Goal: Check status: Check status

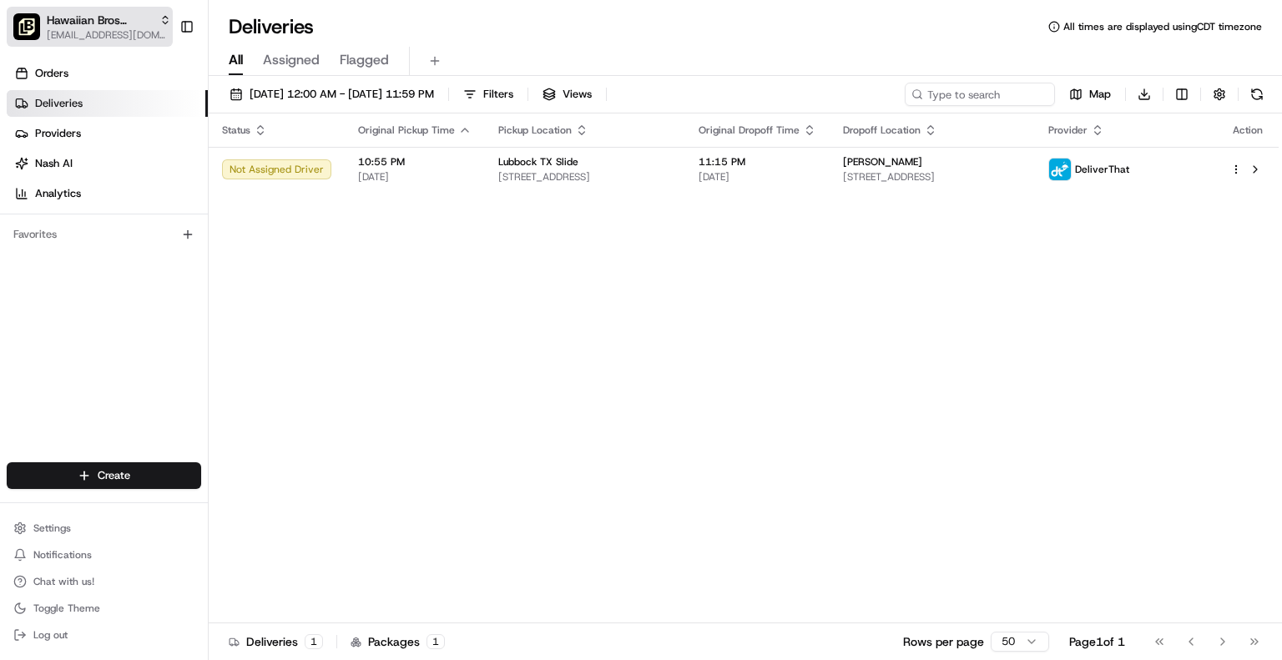
click at [144, 32] on span "[EMAIL_ADDRESS][DOMAIN_NAME]" at bounding box center [109, 34] width 124 height 13
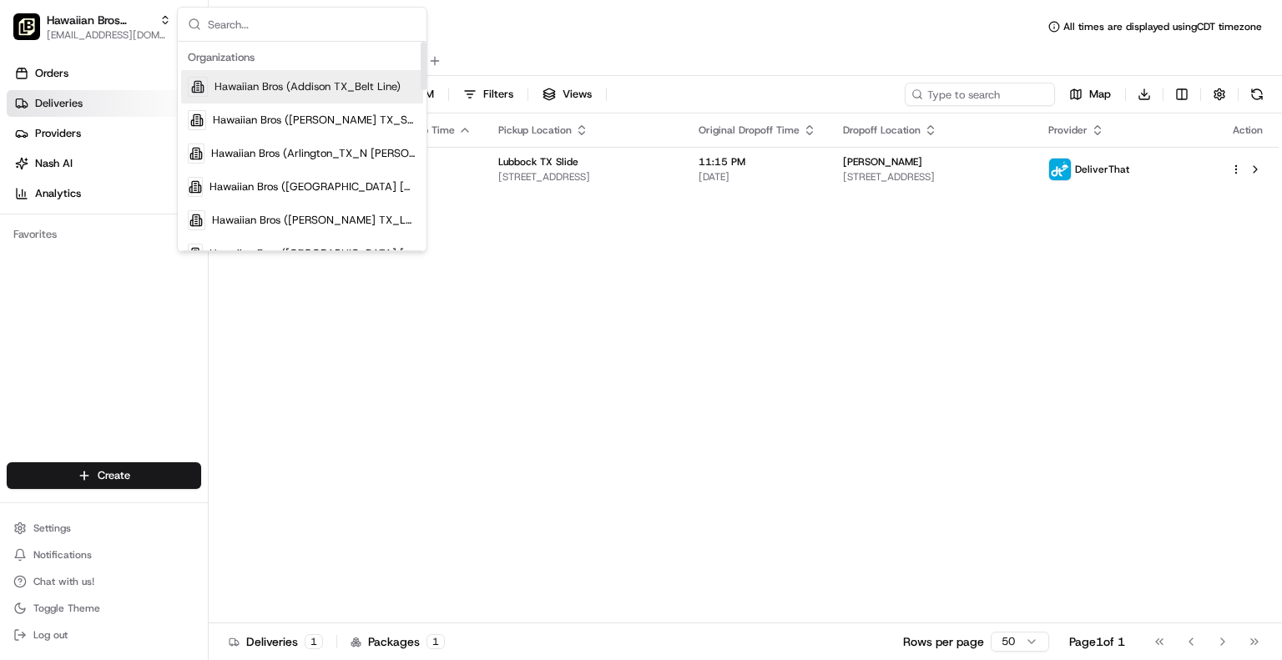
click at [343, 84] on span "Hawaiian Bros (Addison TX_Belt Line)" at bounding box center [307, 86] width 186 height 15
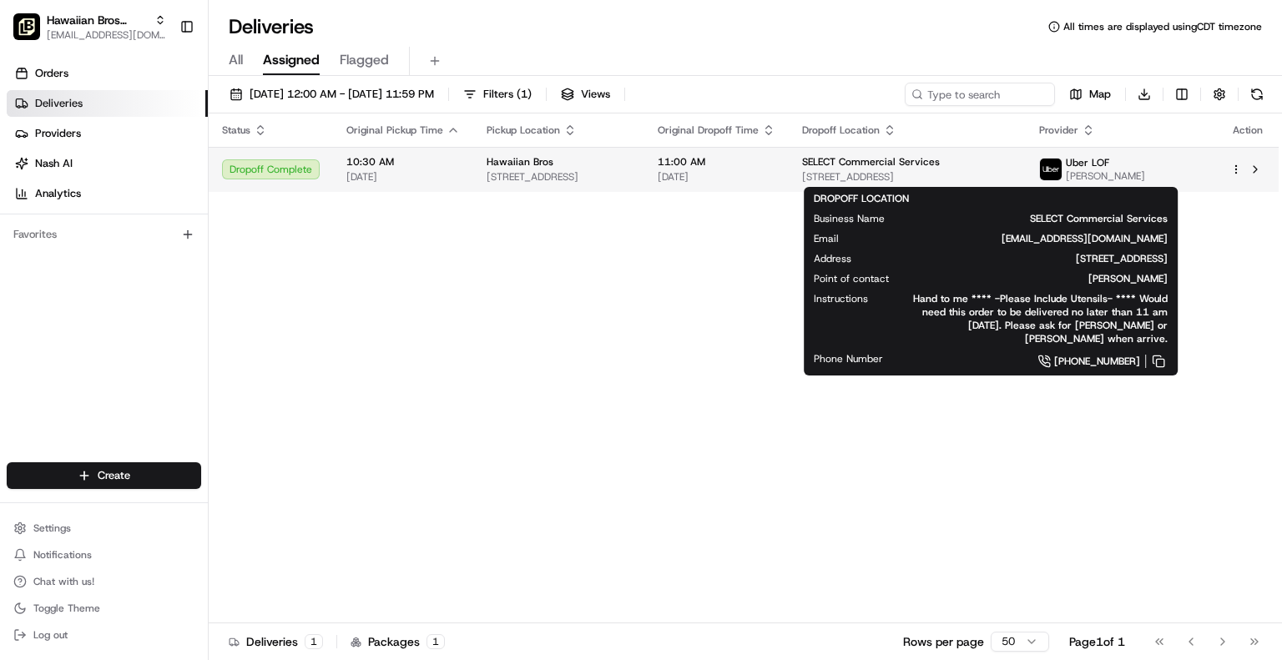
click at [1012, 173] on span "[STREET_ADDRESS]" at bounding box center [907, 176] width 210 height 13
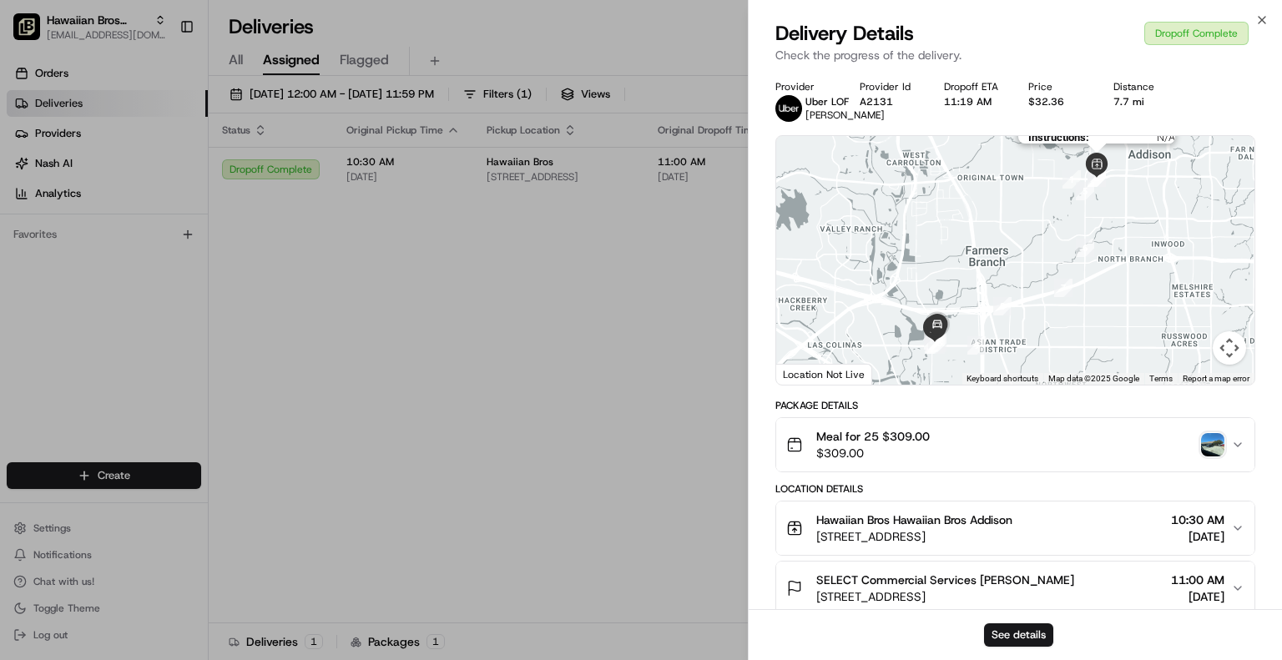
click at [1102, 160] on img at bounding box center [1096, 165] width 25 height 25
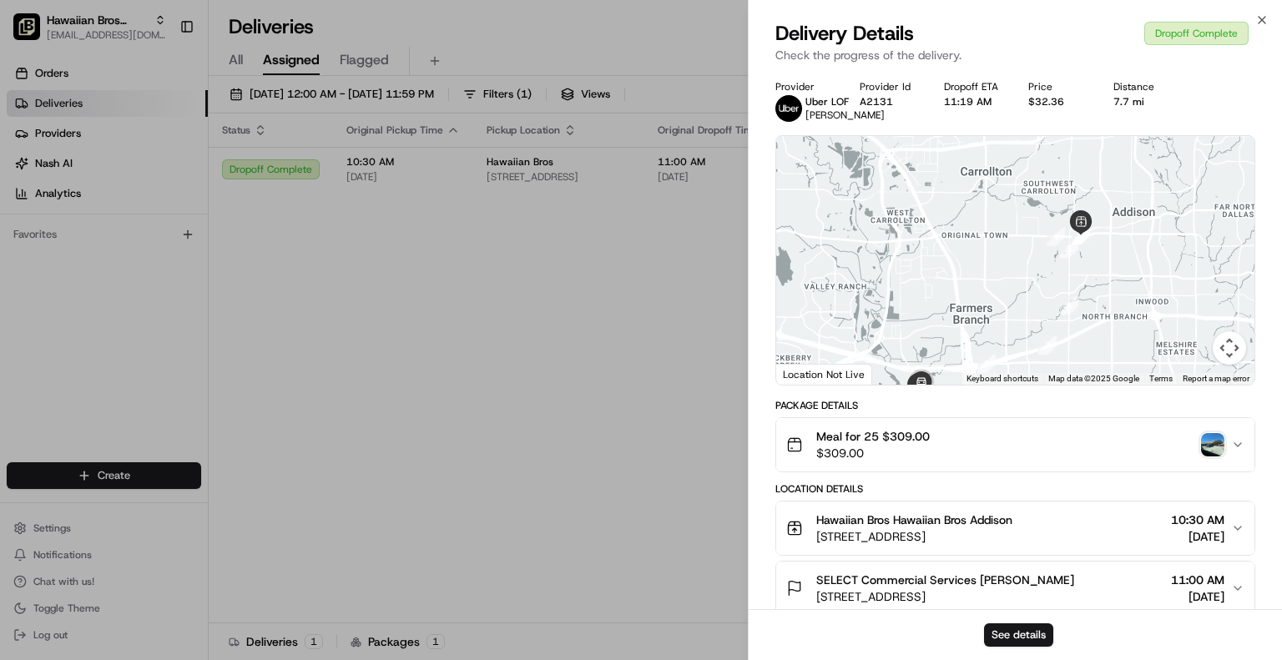
drag, startPoint x: 1205, startPoint y: 285, endPoint x: 1188, endPoint y: 345, distance: 62.4
click at [1188, 345] on div at bounding box center [1015, 260] width 478 height 249
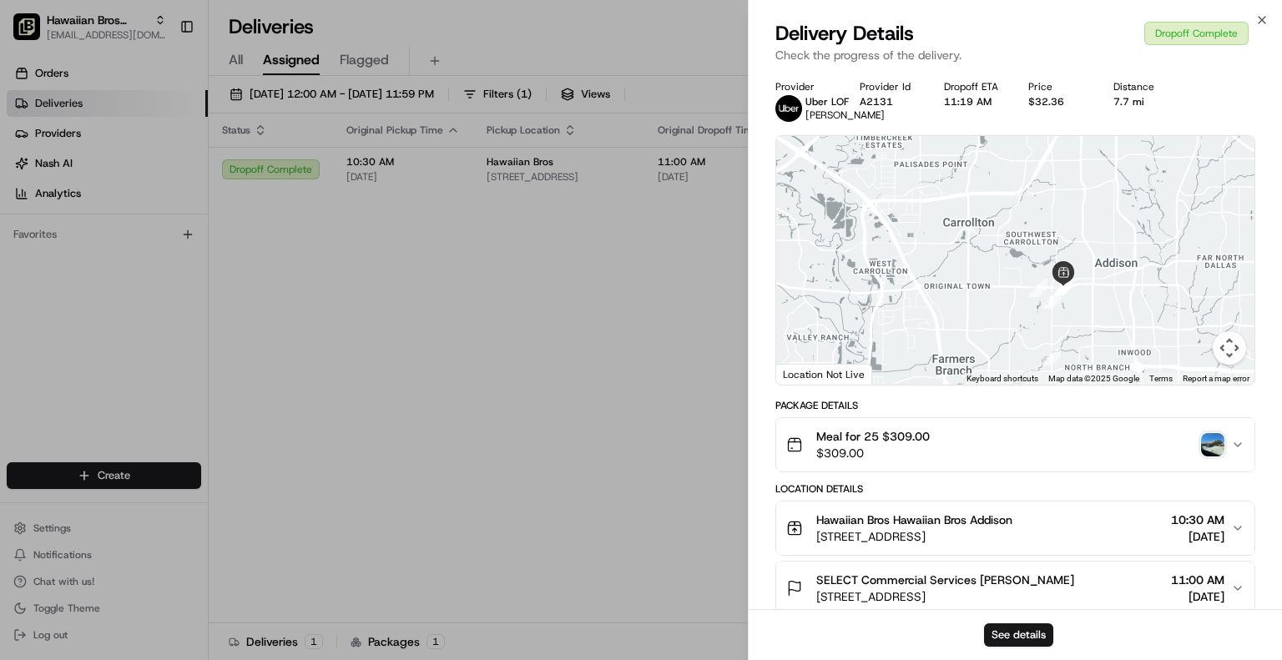
drag, startPoint x: 1159, startPoint y: 267, endPoint x: 1141, endPoint y: 325, distance: 61.2
click at [1141, 325] on div at bounding box center [1015, 260] width 478 height 249
click at [1266, 20] on icon "button" at bounding box center [1261, 19] width 13 height 13
